Goal: Share content: Share content

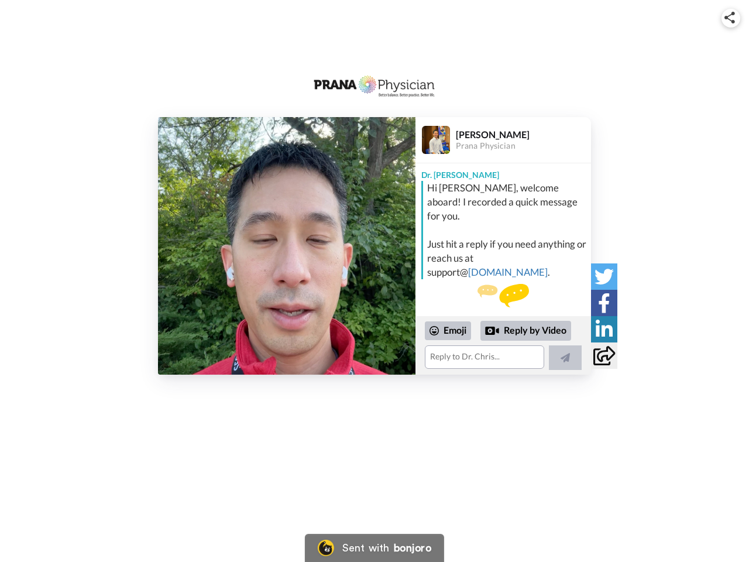
click at [731, 18] on img at bounding box center [730, 18] width 11 height 12
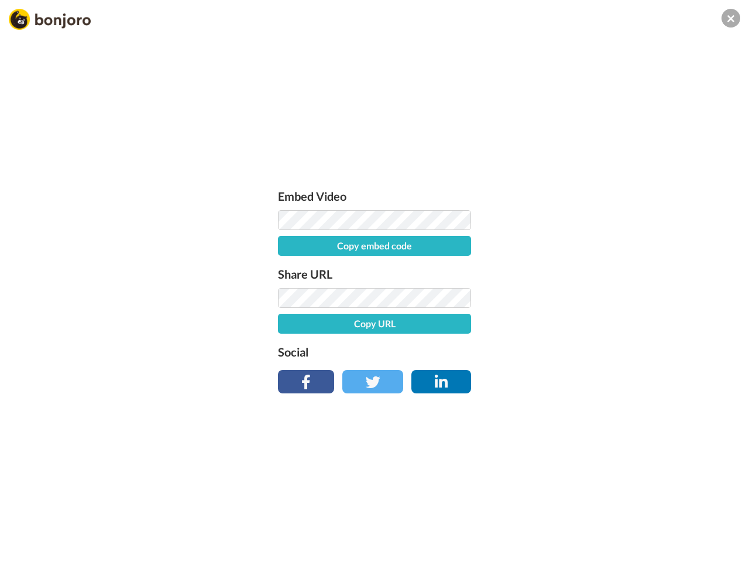
click at [287, 246] on button "Copy embed code" at bounding box center [374, 246] width 193 height 20
click at [503, 345] on div "Embed Video Embed code copied! Share URL Copy URL Social" at bounding box center [374, 344] width 749 height 562
click at [448, 331] on button "Copy URL" at bounding box center [374, 324] width 193 height 20
click at [526, 331] on div "Embed Video Embed code copied! Share URL URL copied! Social" at bounding box center [374, 344] width 749 height 562
click at [566, 358] on div "Embed Video Embed code copied! Share URL URL copied! Social" at bounding box center [374, 344] width 749 height 562
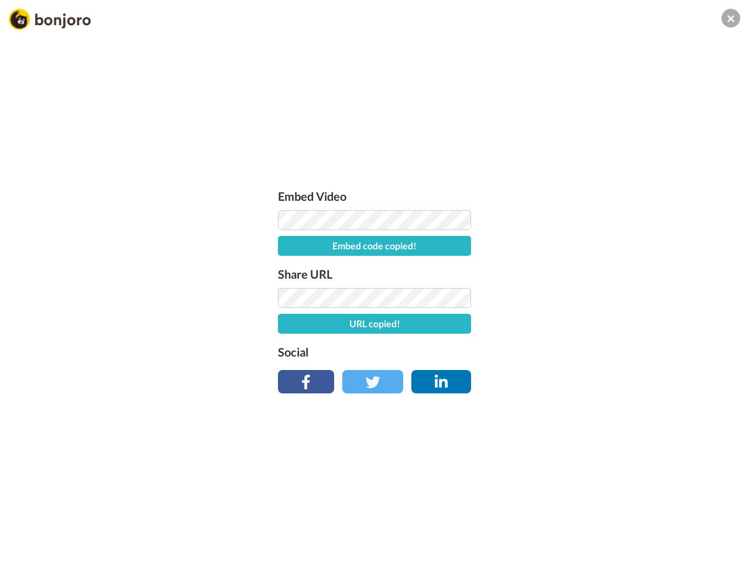
click at [604, 276] on div "Embed Video Embed code copied! Share URL URL copied! Social" at bounding box center [374, 344] width 749 height 562
click at [604, 303] on div "Embed Video Embed code copied! Share URL URL copied! Social" at bounding box center [374, 344] width 749 height 562
click at [604, 329] on div "Embed Video Embed code copied! Share URL URL copied! Social" at bounding box center [374, 344] width 749 height 562
click at [604, 355] on div "Embed Video Embed code copied! Share URL URL copied! Social" at bounding box center [374, 344] width 749 height 562
